Goal: Task Accomplishment & Management: Use online tool/utility

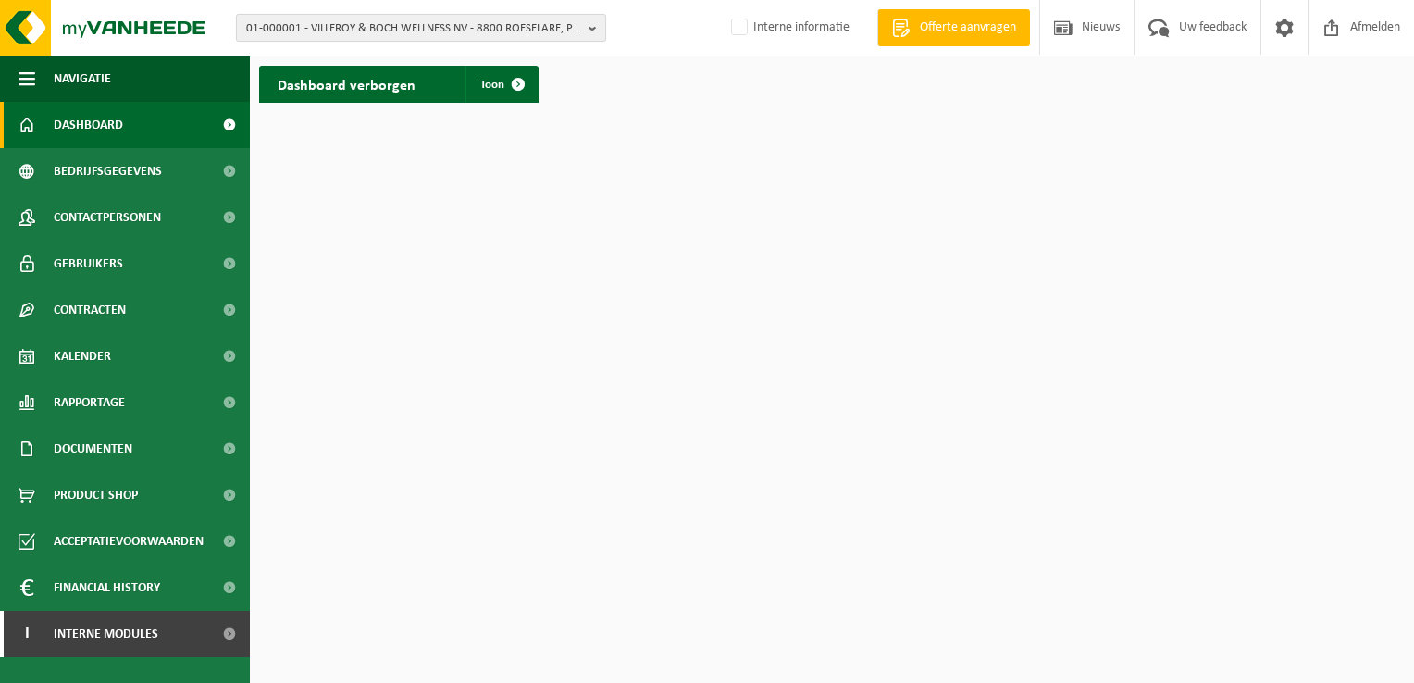
click at [441, 31] on span "01-000001 - VILLEROY & BOCH WELLNESS NV - 8800 ROESELARE, POPULIERSTRAAT 1" at bounding box center [413, 29] width 335 height 28
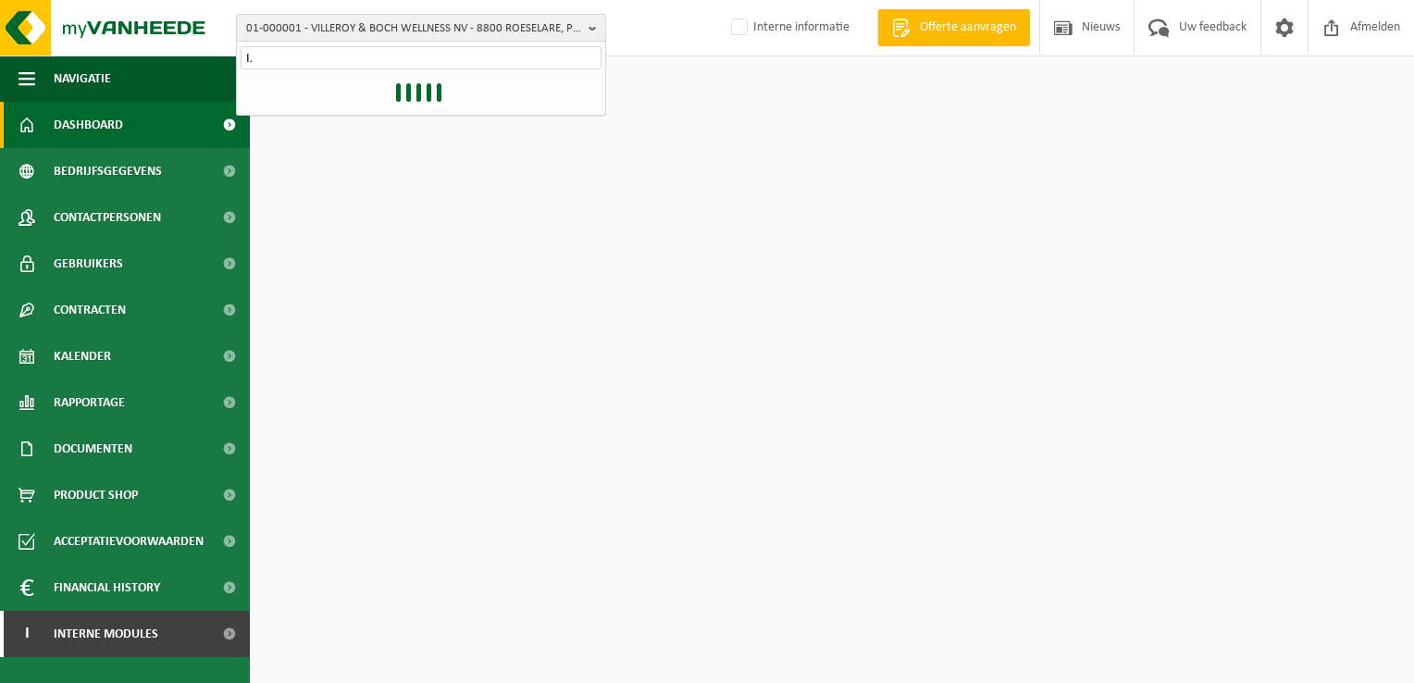
type input "I"
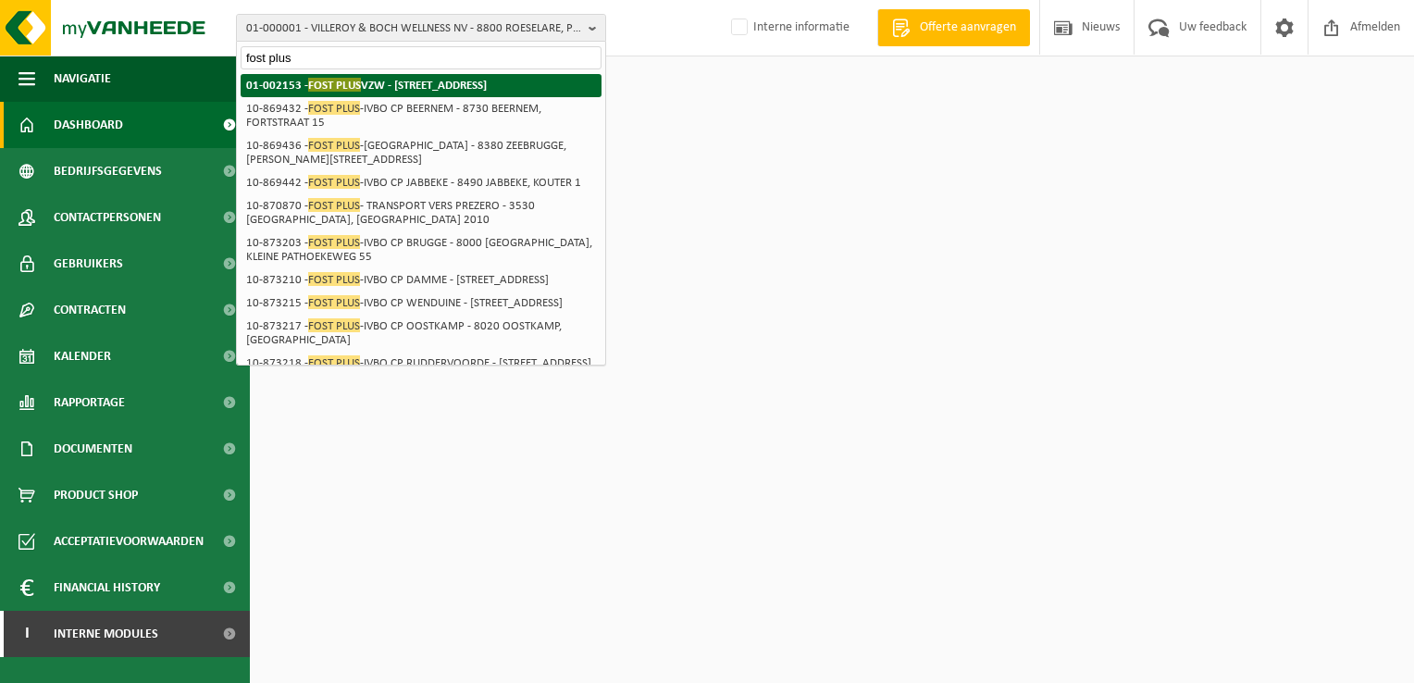
type input "fost plus"
click at [391, 81] on strong "01-002153 - FOST PLUS VZW - 1140 EVERE, OLYMPIADENLAAN 2" at bounding box center [366, 85] width 241 height 14
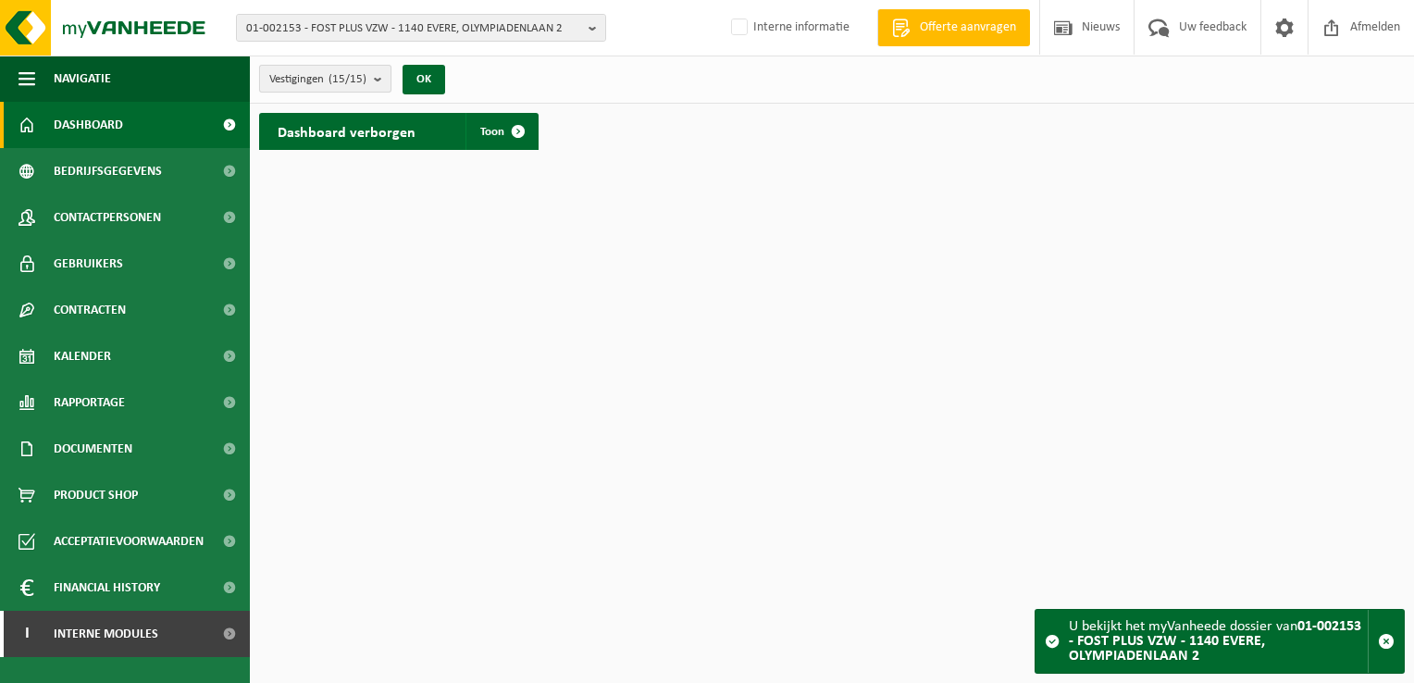
click at [381, 76] on b "submit" at bounding box center [382, 79] width 17 height 26
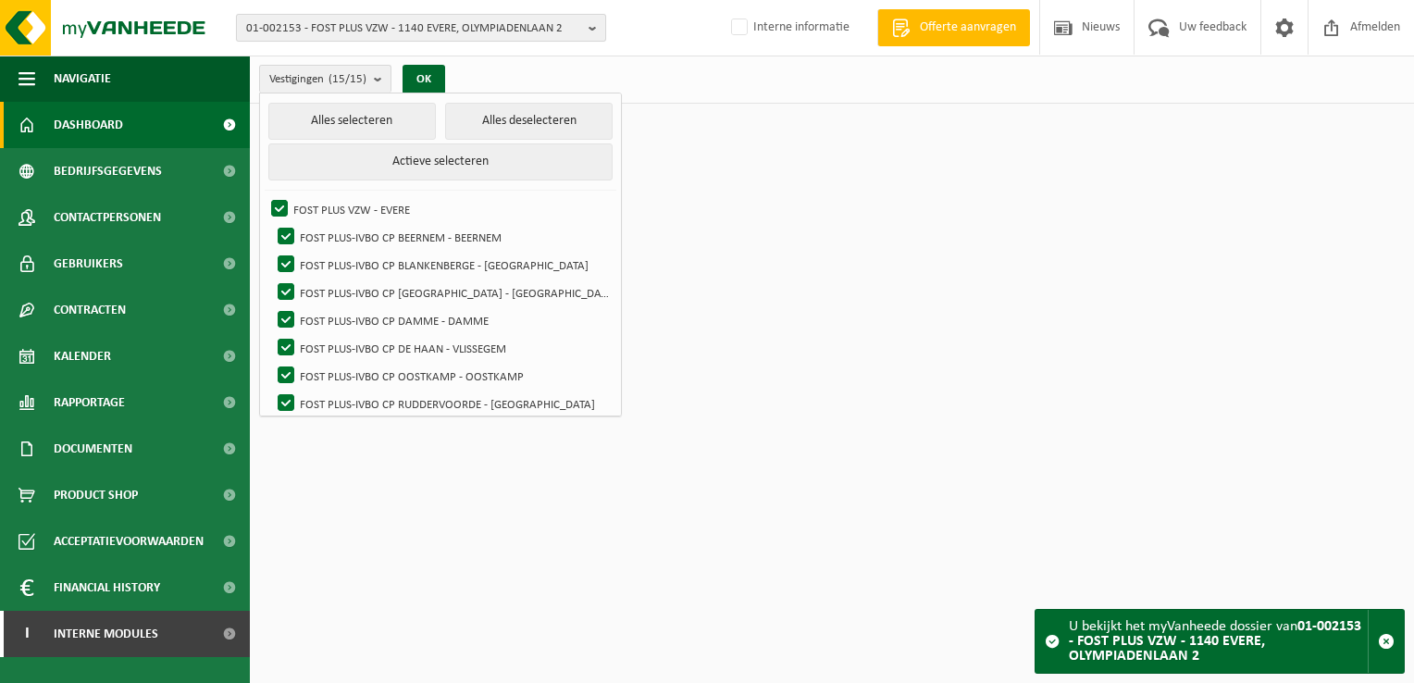
click at [397, 28] on span "01-002153 - FOST PLUS VZW - 1140 EVERE, OLYMPIADENLAAN 2" at bounding box center [413, 29] width 335 height 28
type input "IVM"
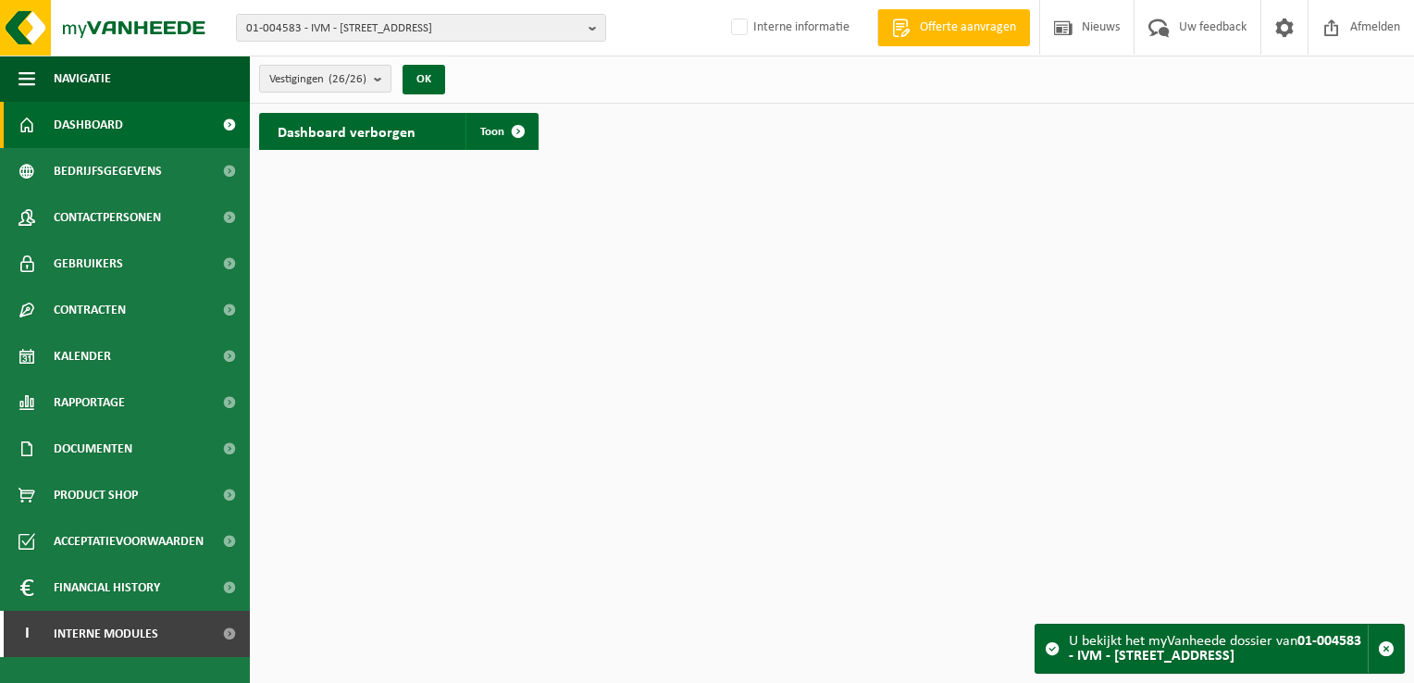
click at [381, 76] on b "submit" at bounding box center [382, 79] width 17 height 26
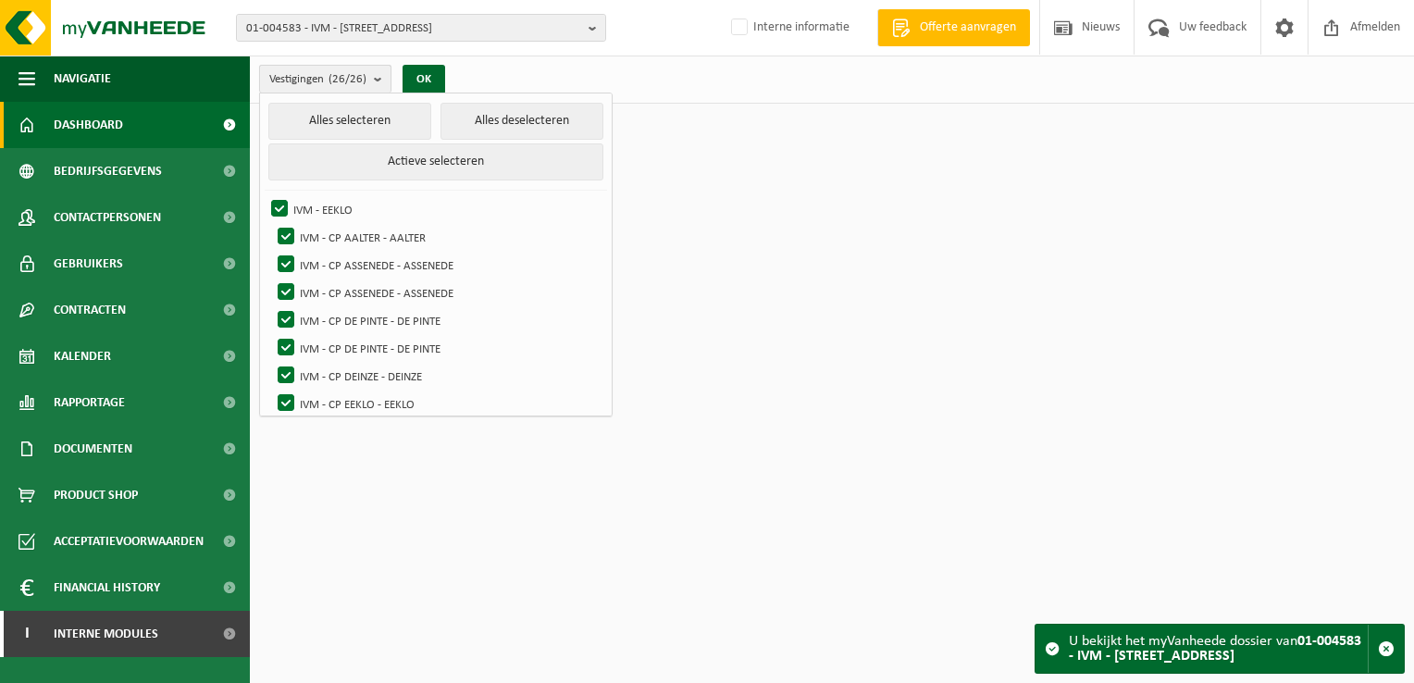
click at [383, 76] on b "submit" at bounding box center [382, 79] width 17 height 27
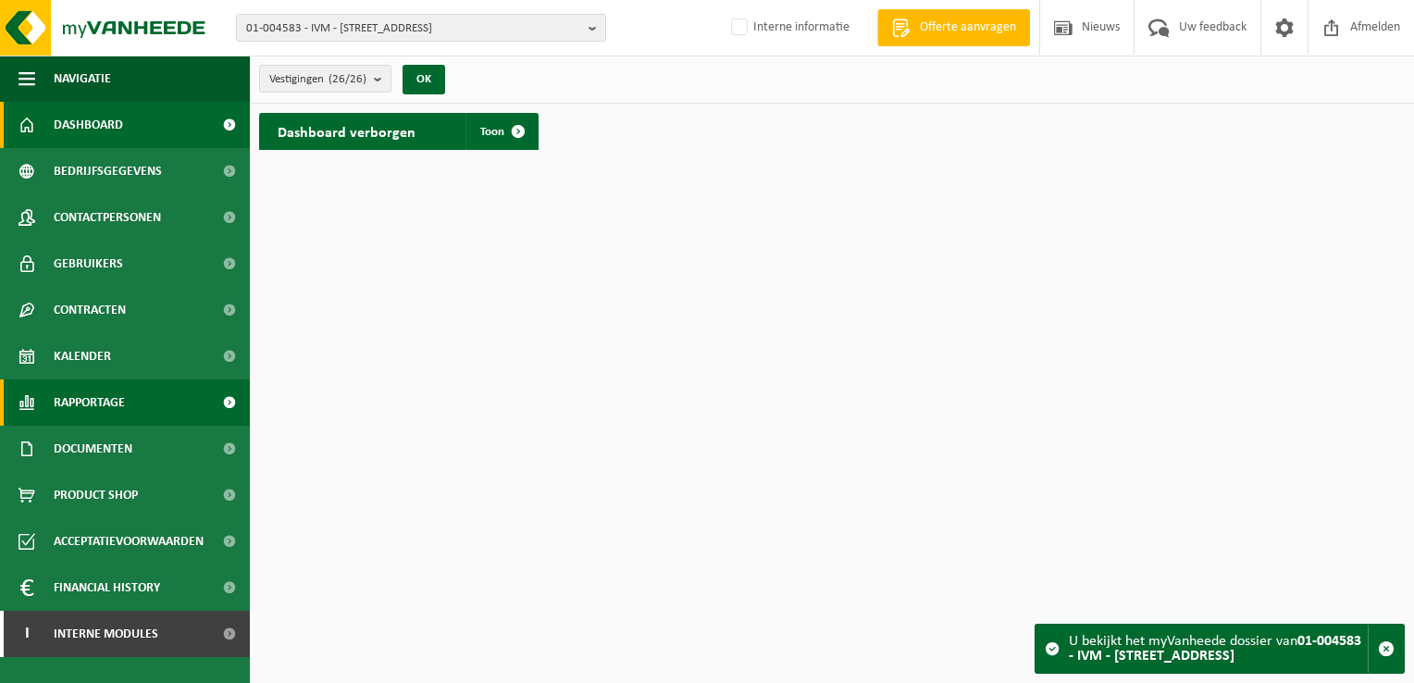
click at [96, 405] on span "Rapportage" at bounding box center [89, 402] width 71 height 46
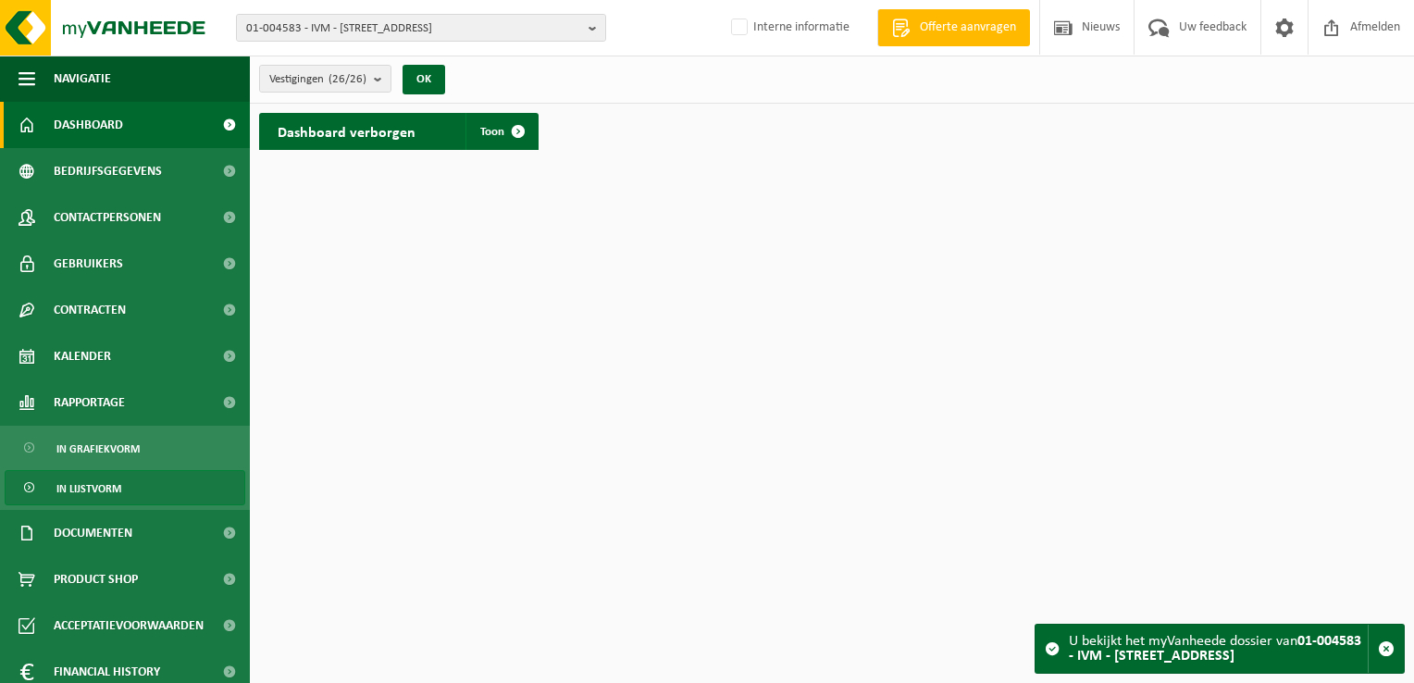
click at [104, 487] on span "In lijstvorm" at bounding box center [88, 488] width 65 height 35
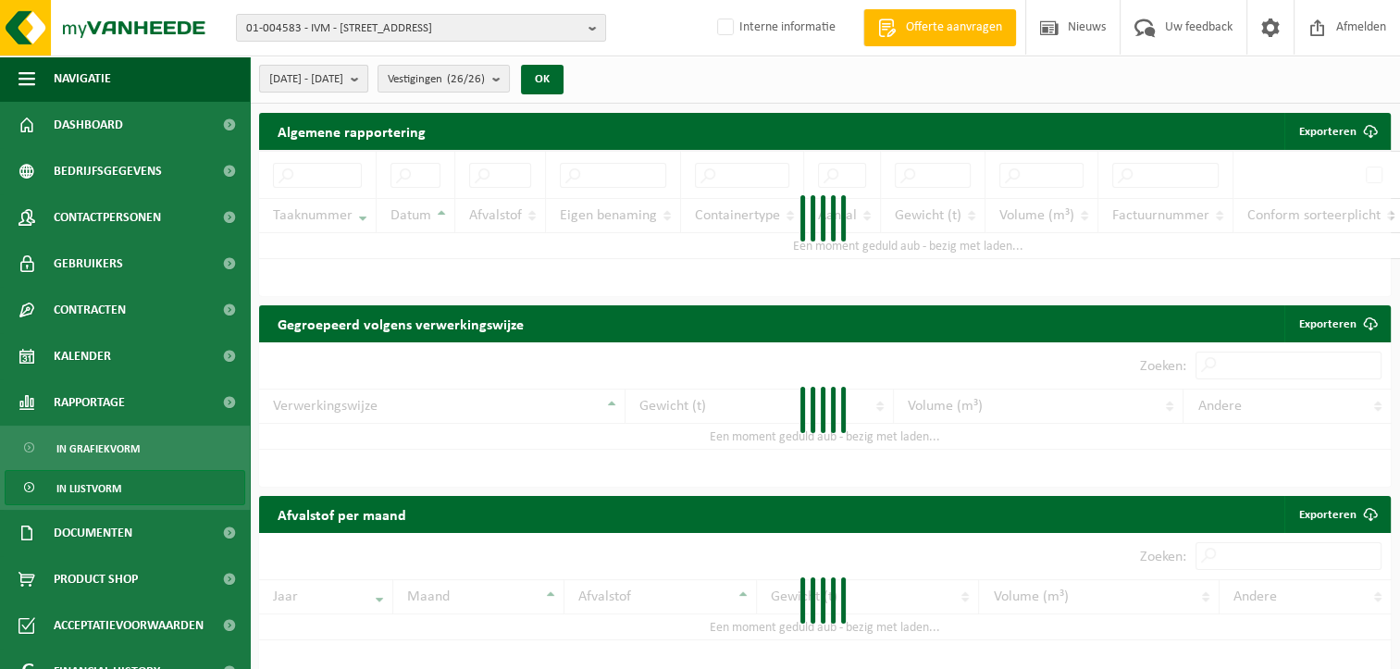
click at [367, 80] on b "submit" at bounding box center [359, 79] width 17 height 26
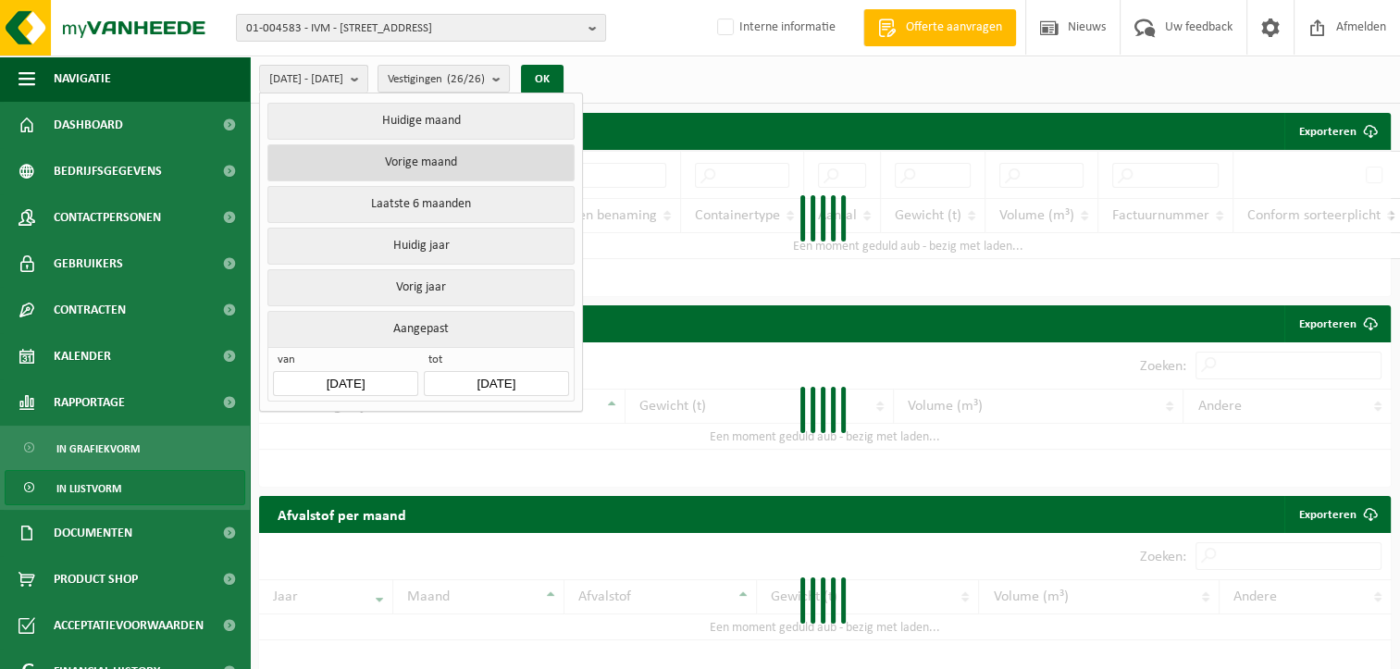
click at [446, 168] on button "Vorige maand" at bounding box center [420, 162] width 306 height 37
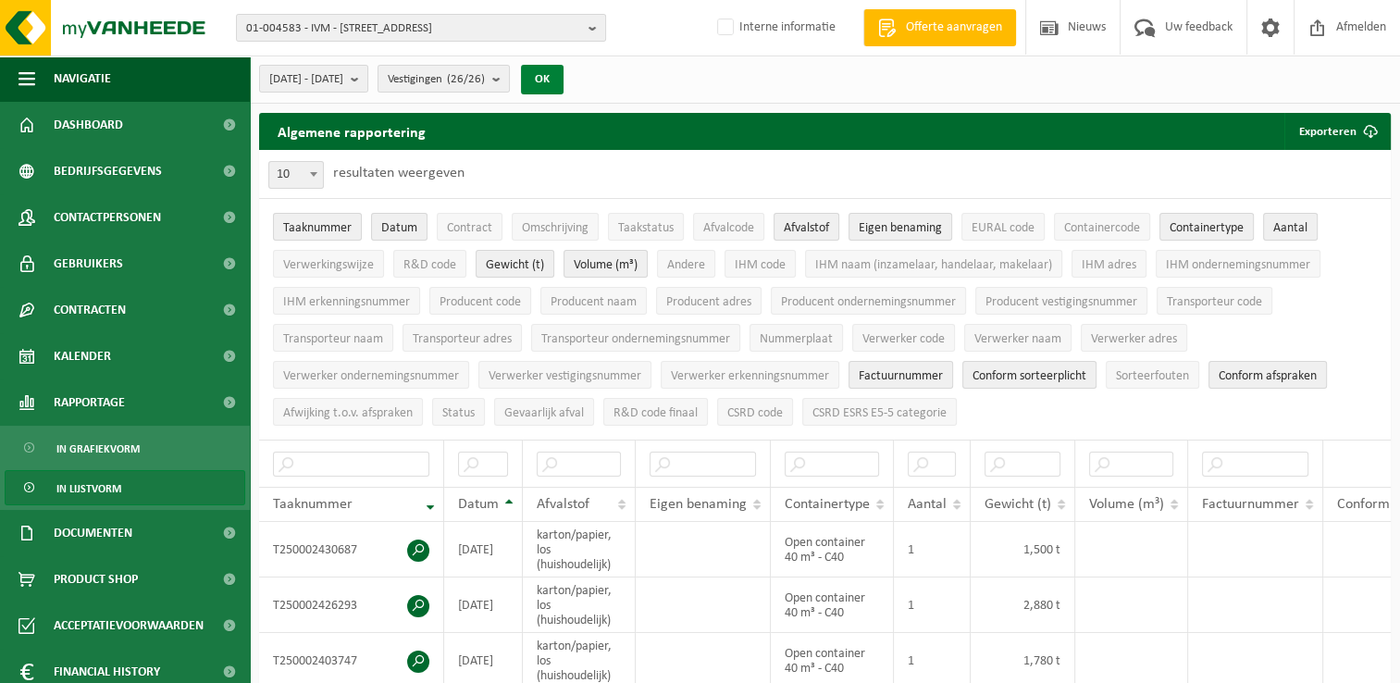
click at [564, 75] on button "OK" at bounding box center [542, 80] width 43 height 30
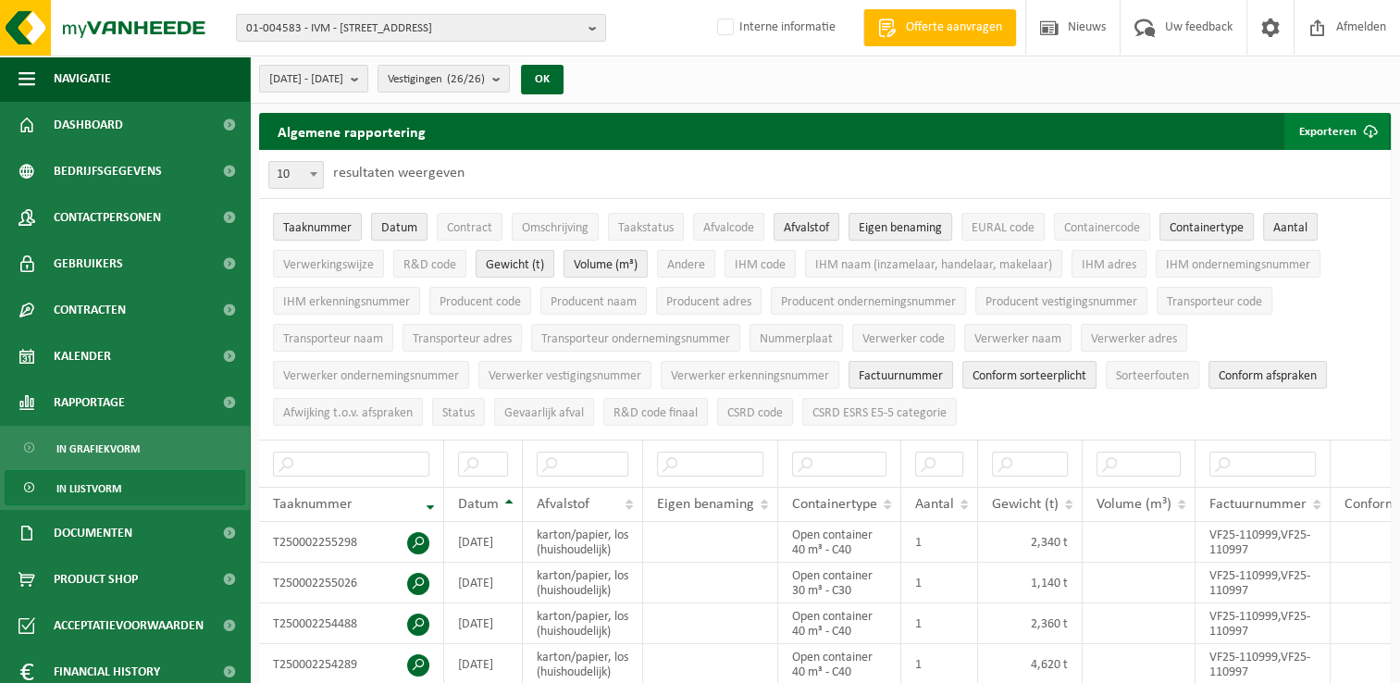
click at [1354, 128] on span "submit" at bounding box center [1370, 131] width 37 height 37
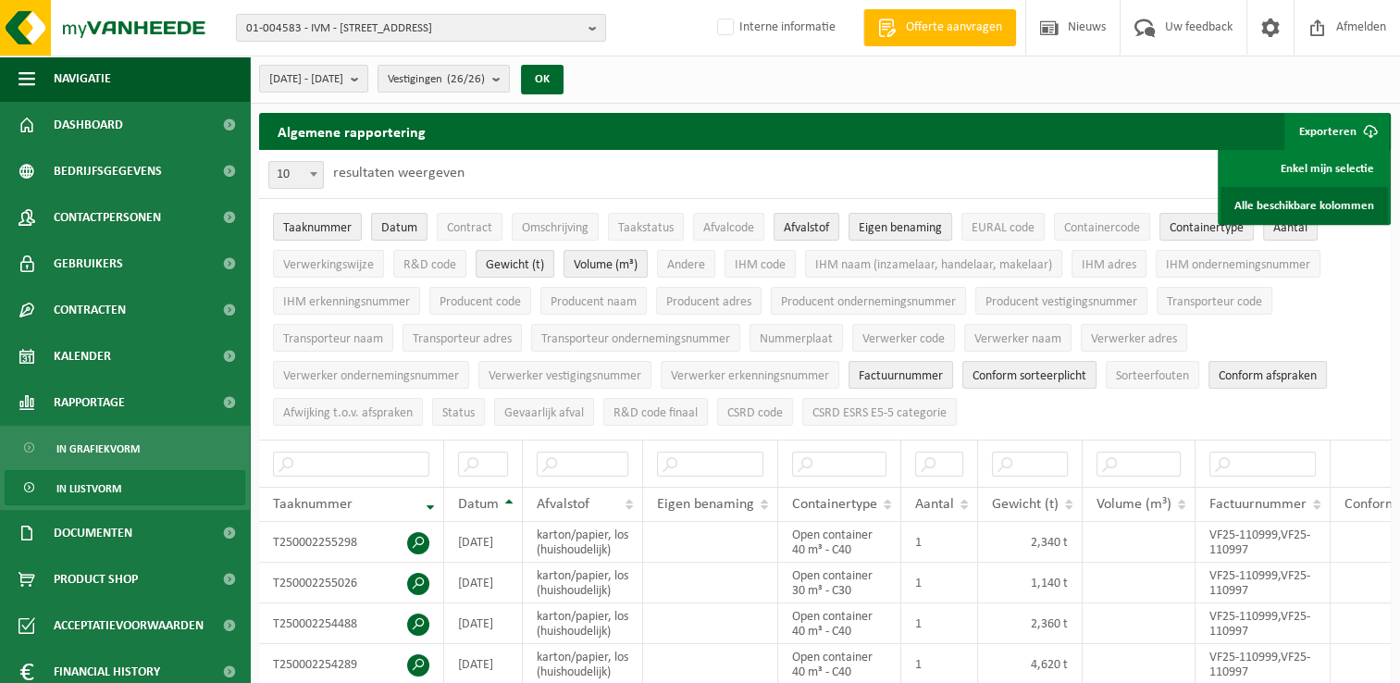
click at [1308, 206] on link "Alle beschikbare kolommen" at bounding box center [1303, 205] width 167 height 37
click at [367, 81] on b "submit" at bounding box center [359, 79] width 17 height 26
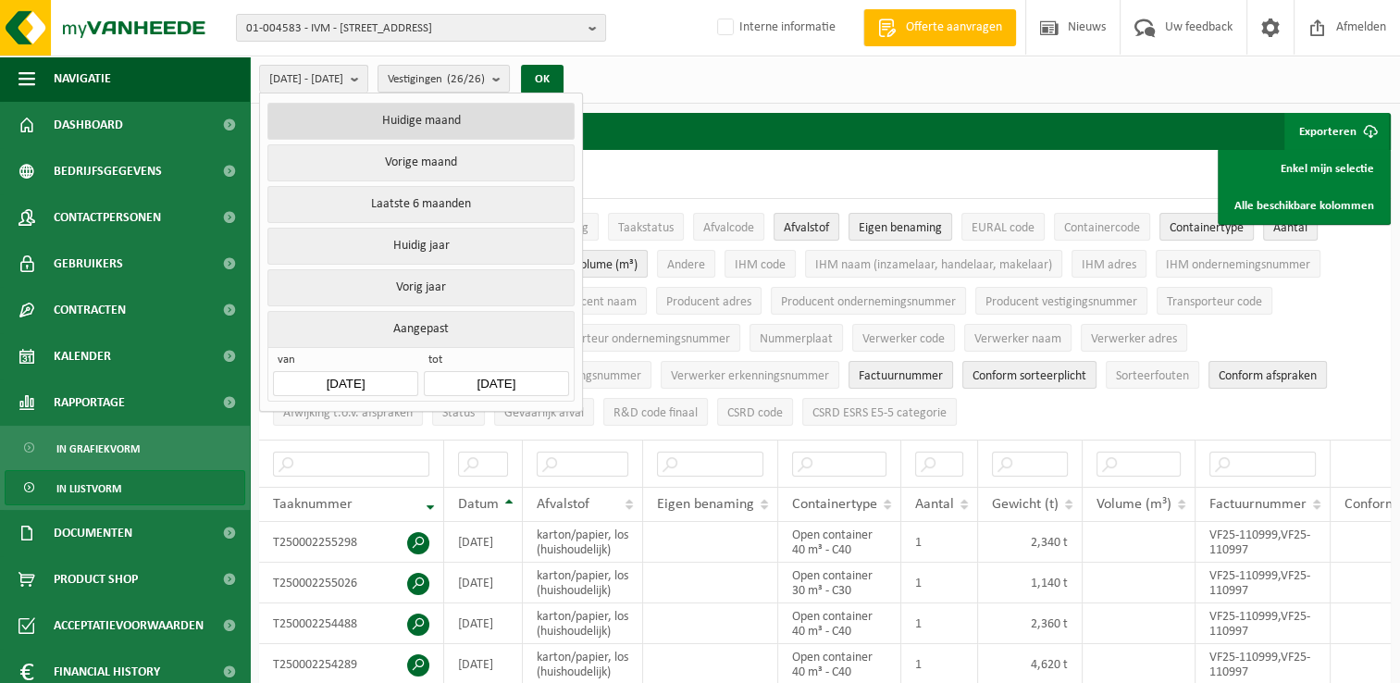
click at [438, 126] on button "Huidige maand" at bounding box center [420, 121] width 306 height 37
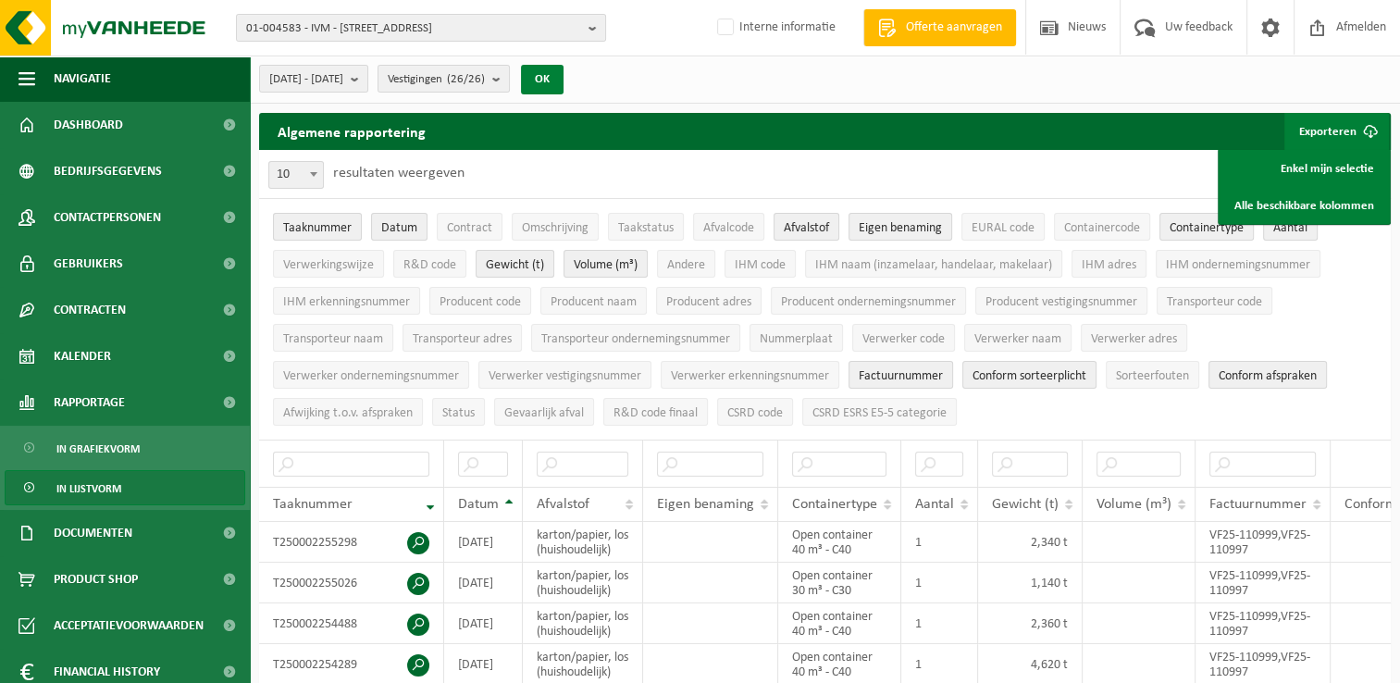
click at [564, 80] on button "OK" at bounding box center [542, 80] width 43 height 30
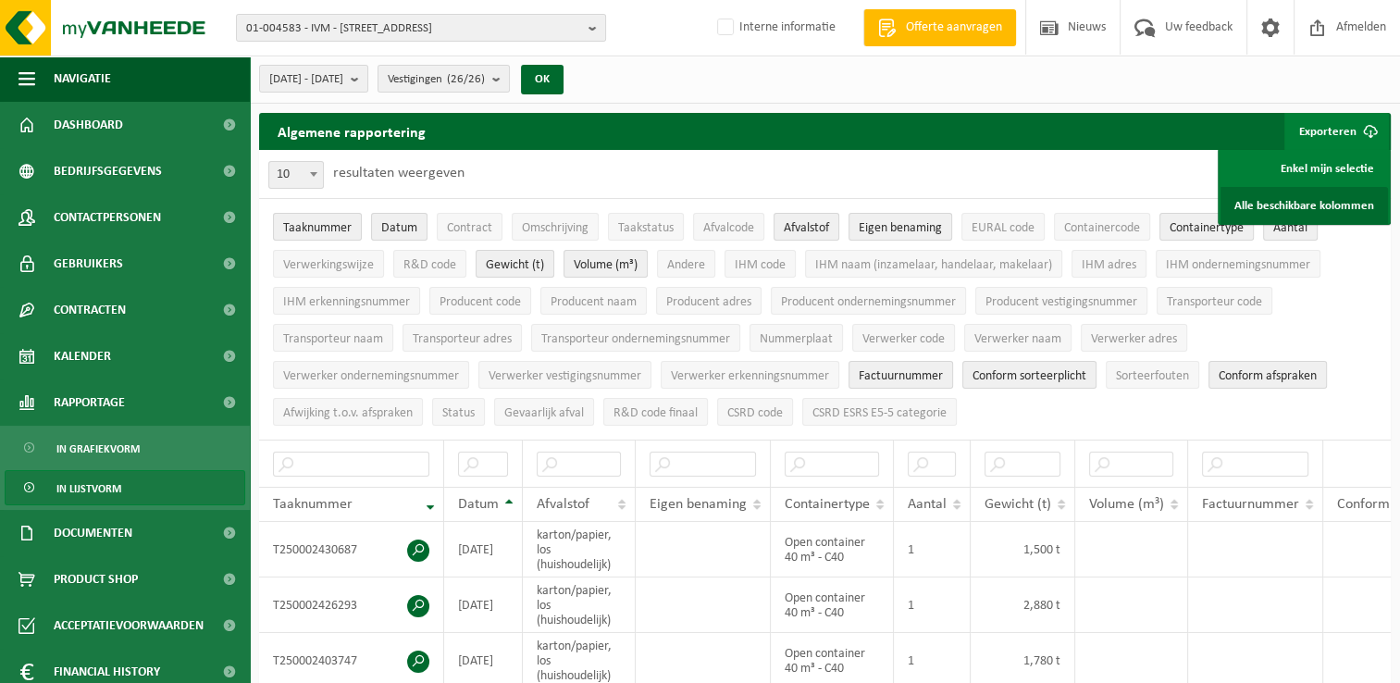
click at [1326, 208] on link "Alle beschikbare kolommen" at bounding box center [1303, 205] width 167 height 37
